Goal: Task Accomplishment & Management: Use online tool/utility

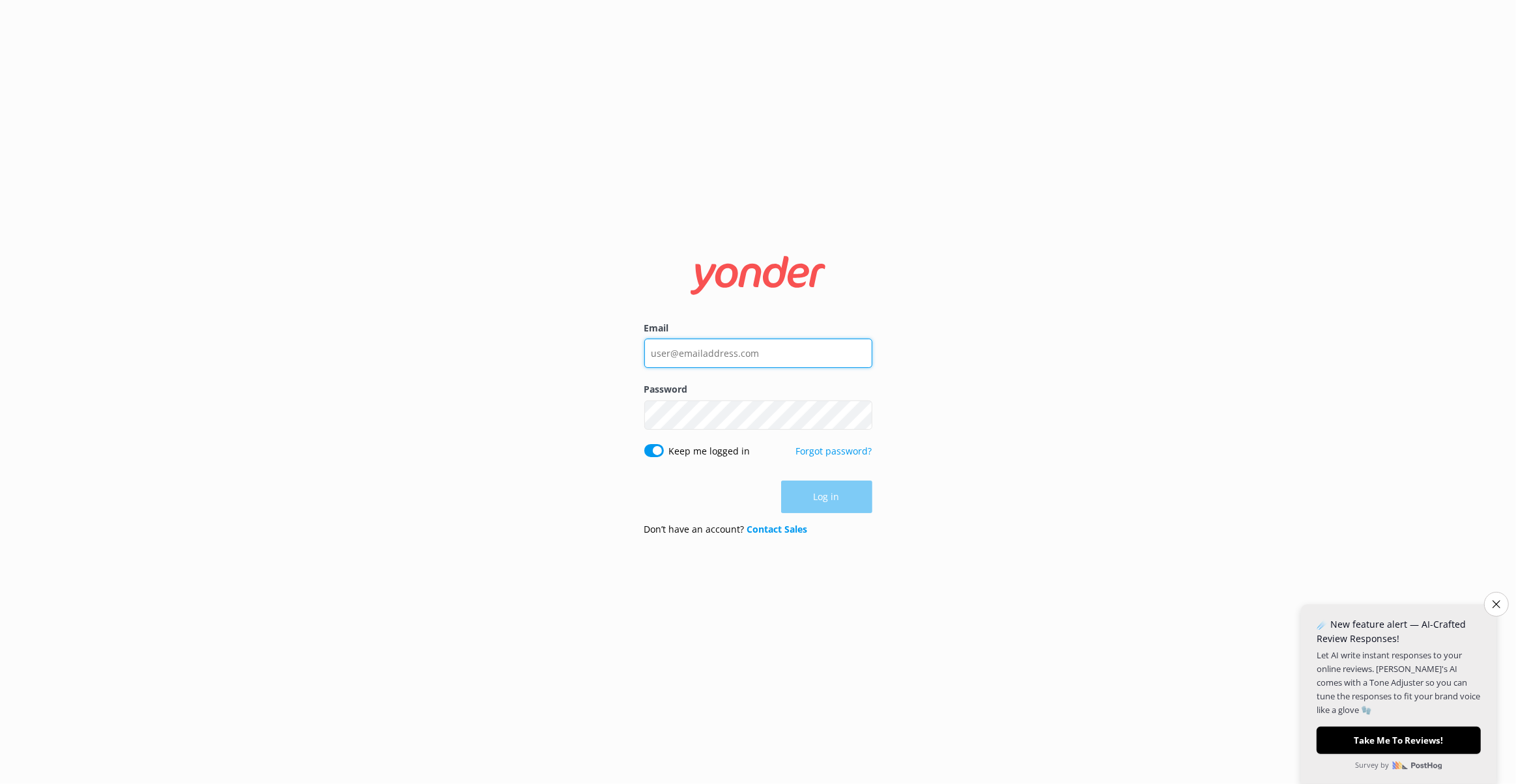
click at [768, 345] on input "Email" at bounding box center [758, 354] width 228 height 30
type input "[EMAIL_ADDRESS][DOMAIN_NAME]"
click at [1032, 410] on div "Email [EMAIL_ADDRESS][DOMAIN_NAME] Password Show password Keep me logged in For…" at bounding box center [758, 392] width 1516 height 784
click at [853, 493] on button "Log in" at bounding box center [826, 497] width 91 height 33
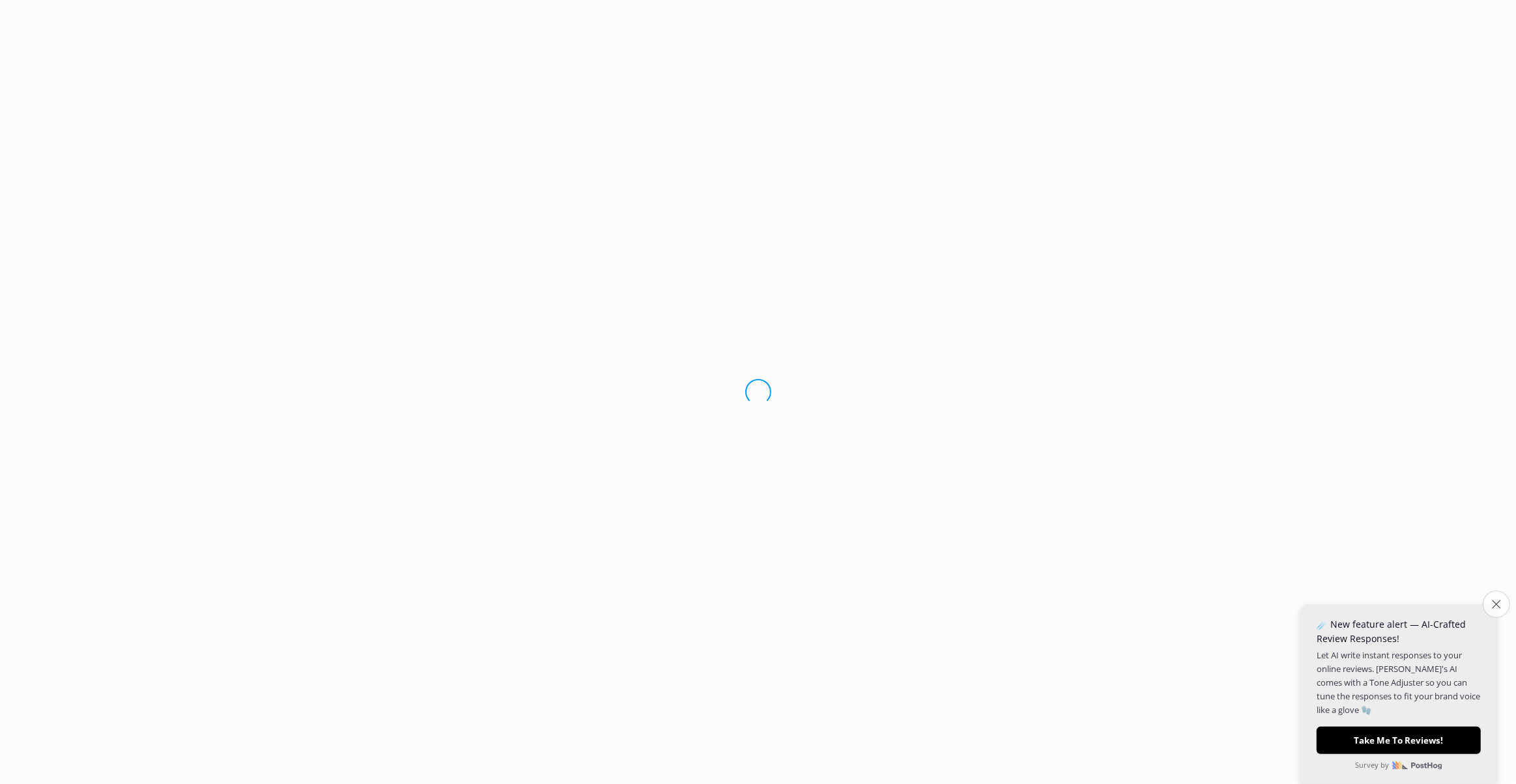
click at [1490, 604] on button "Close survey" at bounding box center [1496, 604] width 27 height 27
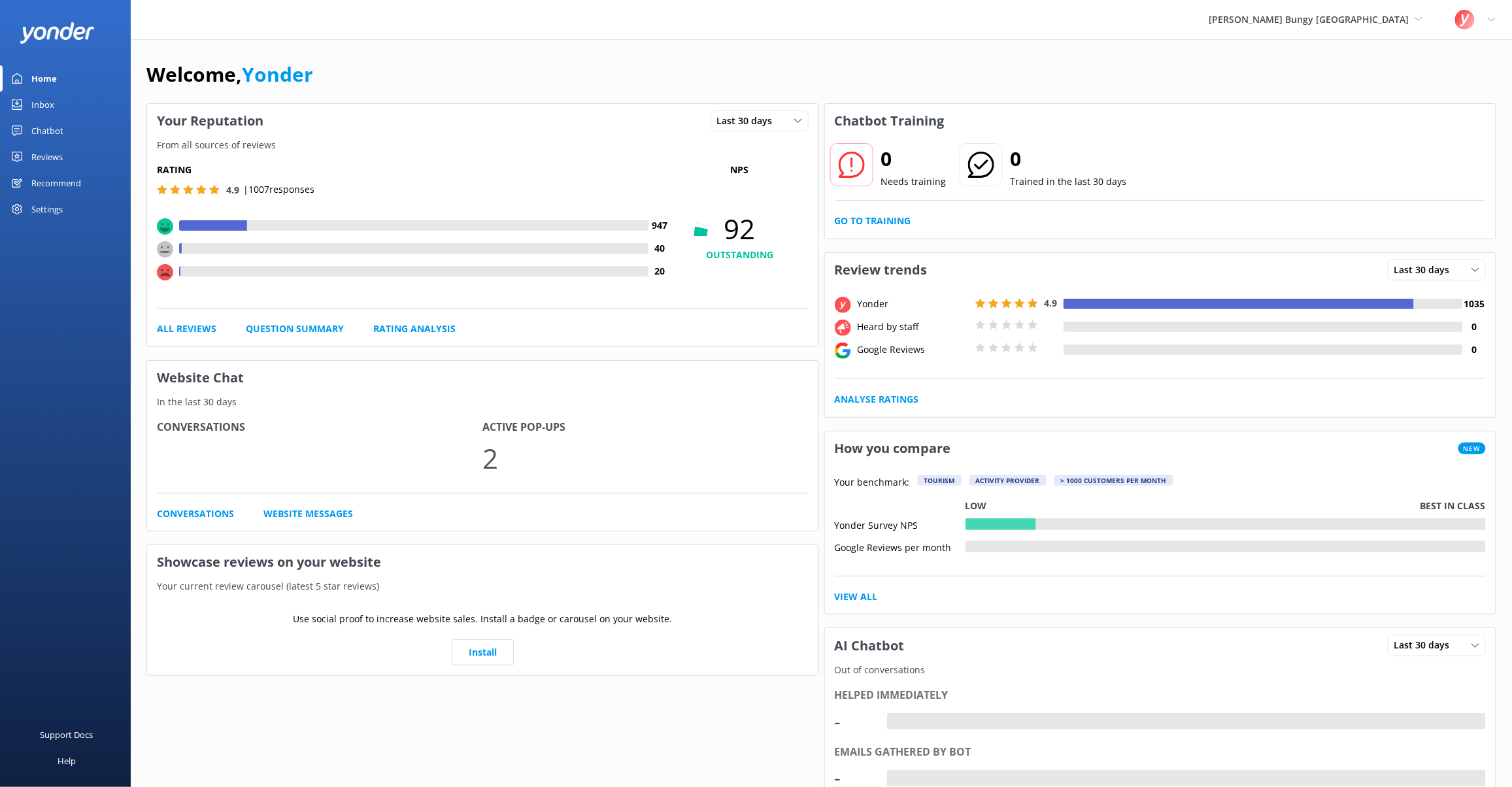
click at [59, 129] on div "Chatbot" at bounding box center [47, 131] width 32 height 27
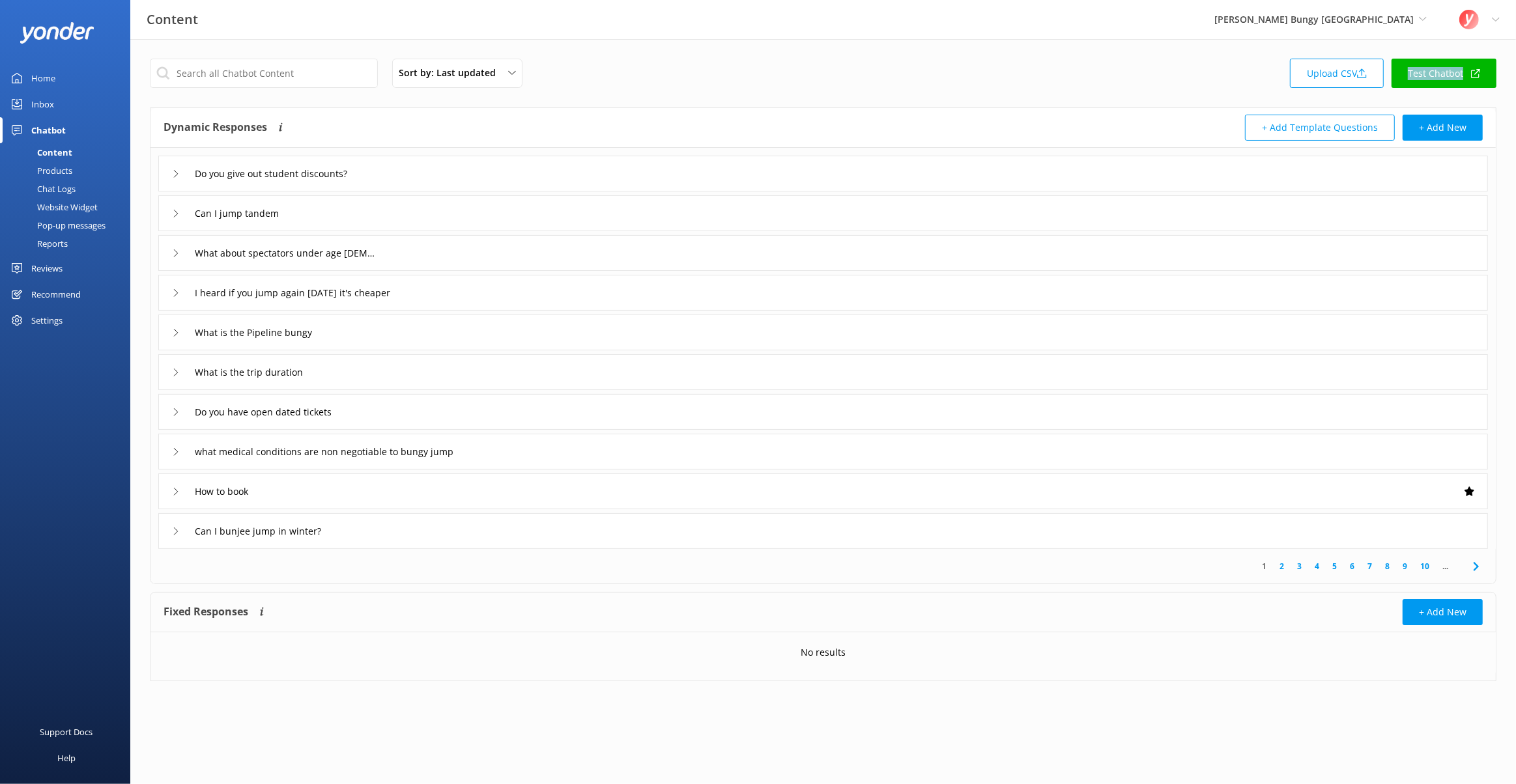
click at [63, 226] on div "Pop-up messages" at bounding box center [57, 225] width 98 height 18
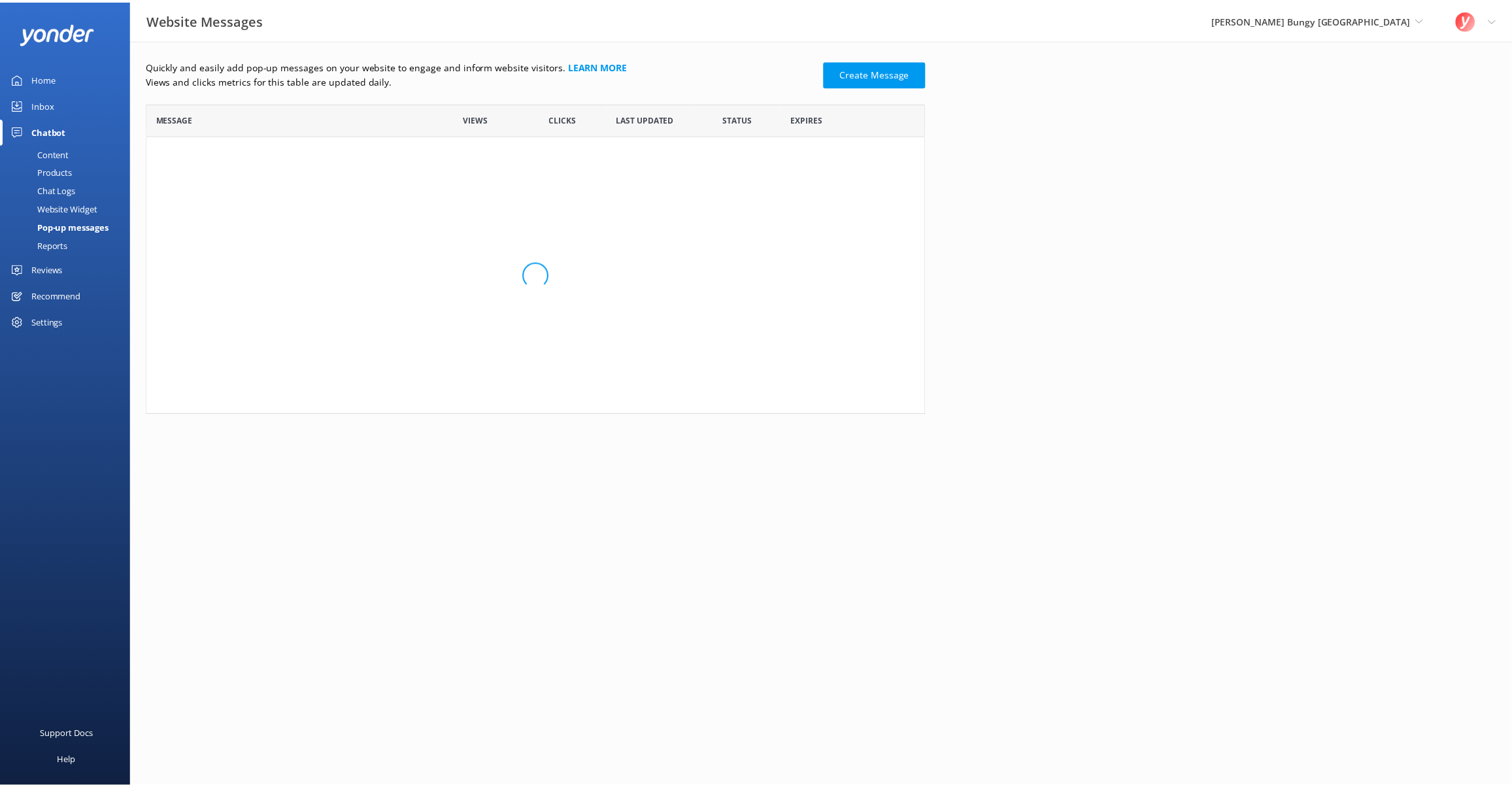
scroll to position [191, 776]
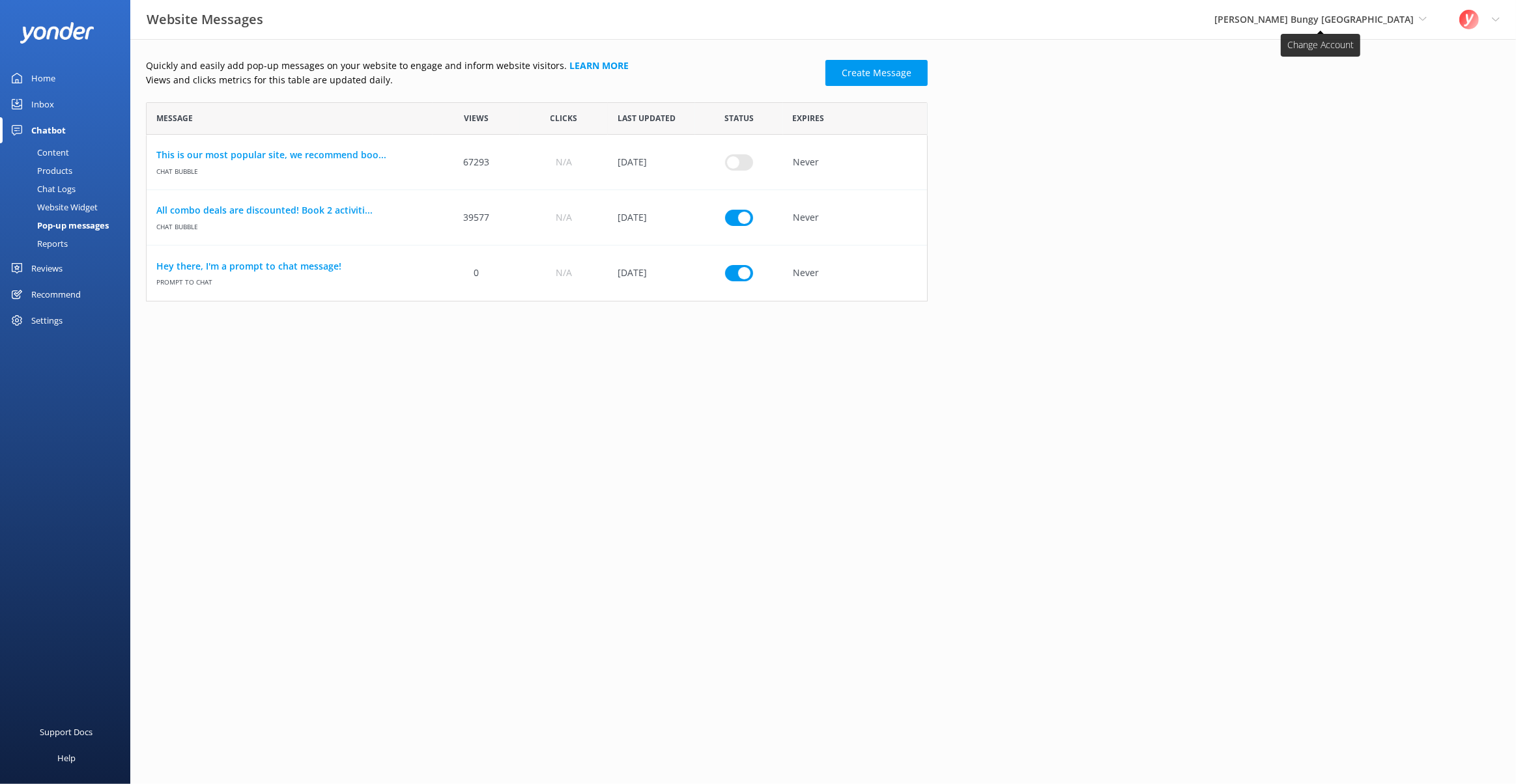
click at [1372, 14] on span "[PERSON_NAME] Bungy [GEOGRAPHIC_DATA]" at bounding box center [1314, 19] width 199 height 12
click at [1329, 43] on link "Yonder" at bounding box center [1263, 54] width 131 height 31
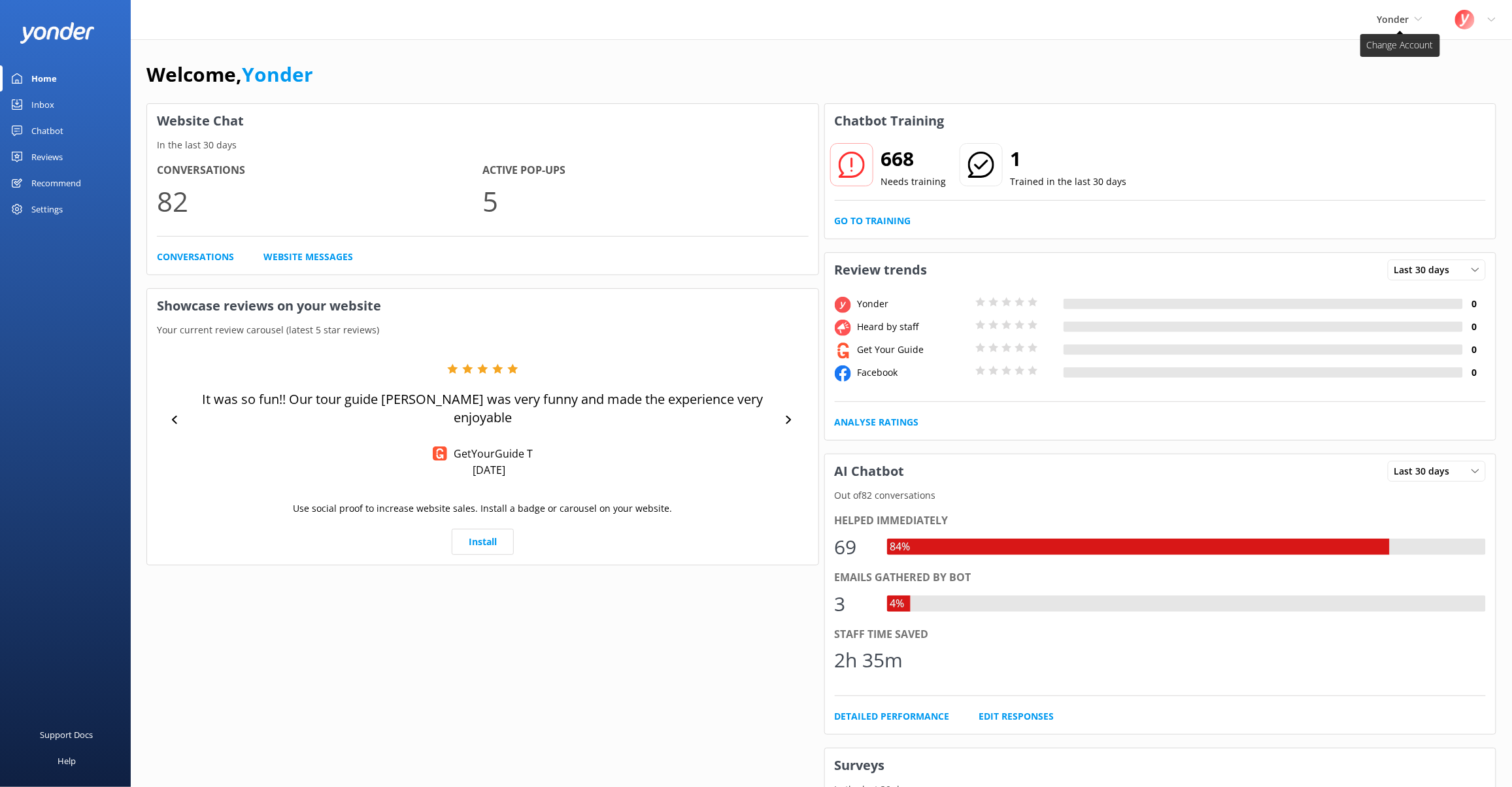
click at [1414, 17] on use at bounding box center [1418, 19] width 7 height 4
click at [1063, 42] on div "Welcome, Yonder Website Chat In the last 30 days Conversations 82 Active Pop-up…" at bounding box center [822, 619] width 1382 height 1160
drag, startPoint x: 1169, startPoint y: 103, endPoint x: 1147, endPoint y: 101, distance: 22.1
click at [1156, 101] on div "Chatbot Training 668 Needs training 1 Trained in the last 30 days Go to Trainin…" at bounding box center [1160, 638] width 678 height 1075
